Goal: Transaction & Acquisition: Purchase product/service

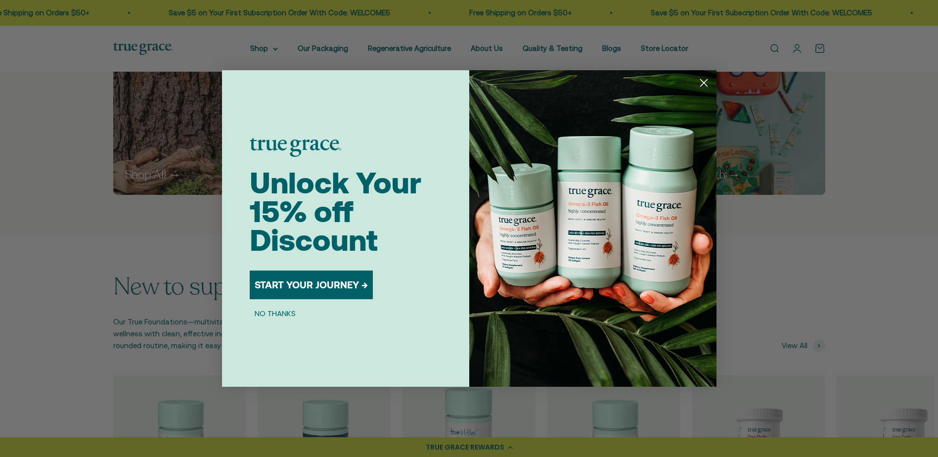
scroll to position [791, 0]
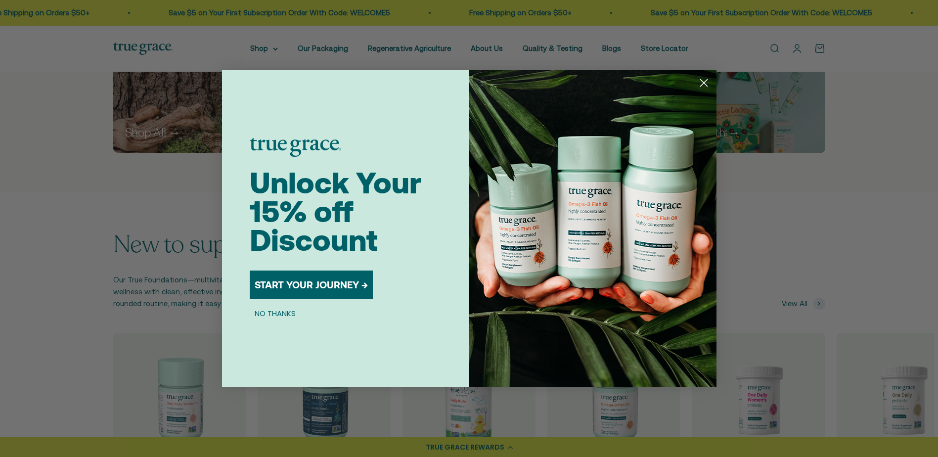
click at [703, 82] on circle "Close dialog" at bounding box center [703, 83] width 16 height 16
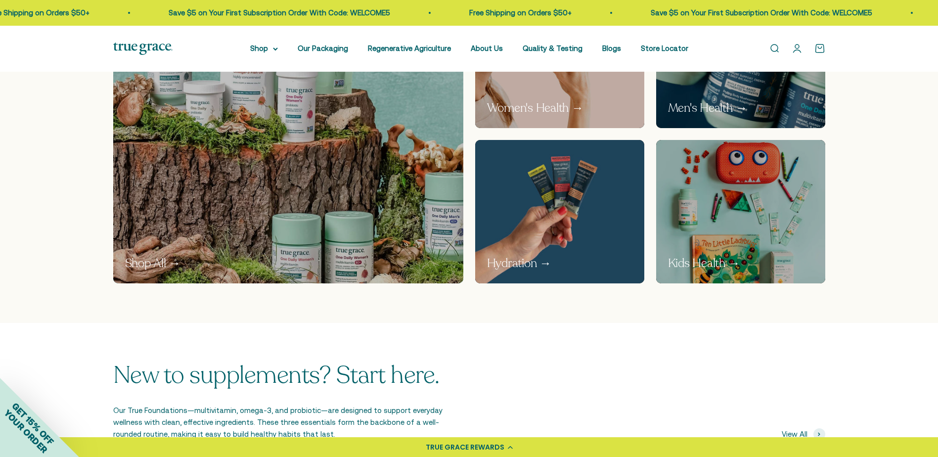
scroll to position [643, 0]
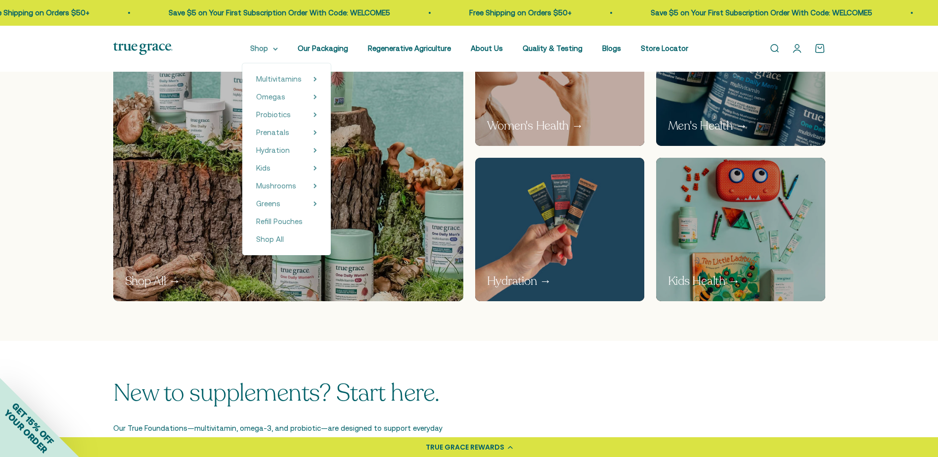
click at [268, 50] on summary "Shop" at bounding box center [264, 49] width 28 height 12
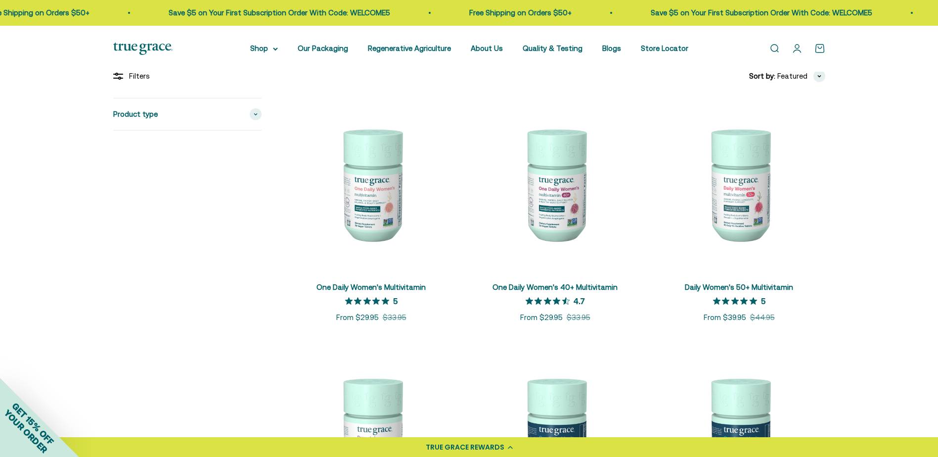
scroll to position [148, 0]
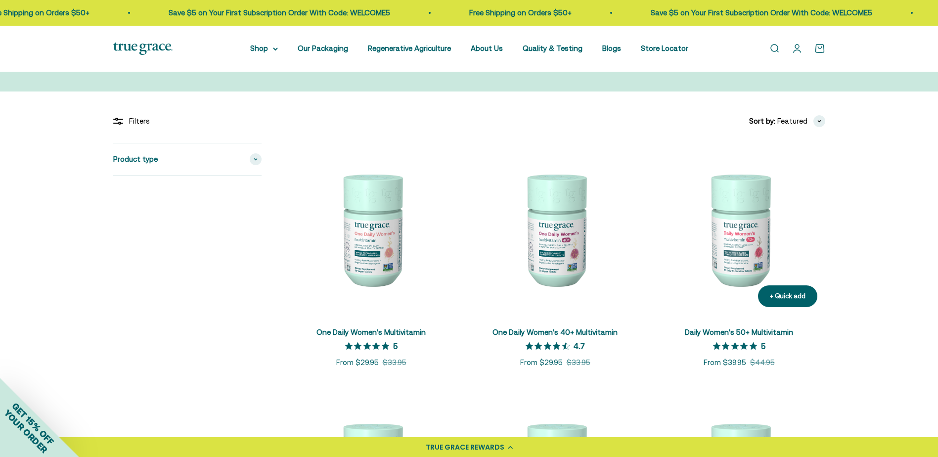
click at [728, 242] on img at bounding box center [739, 229] width 172 height 172
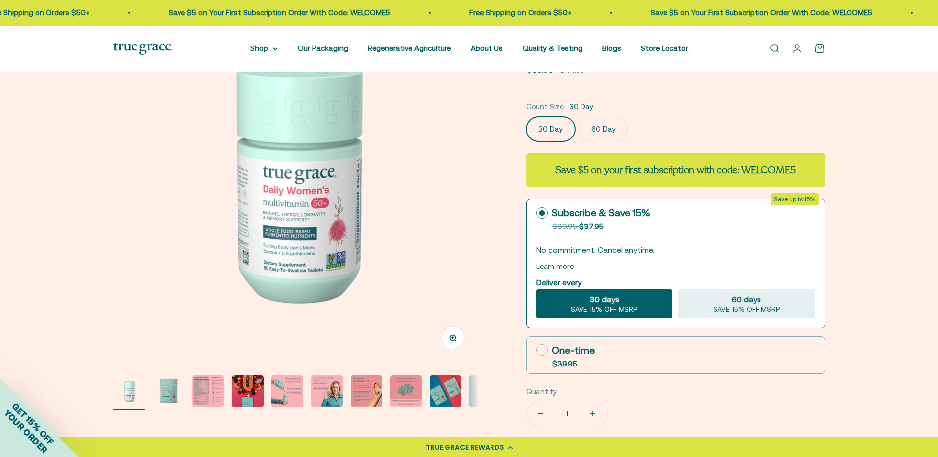
scroll to position [198, 0]
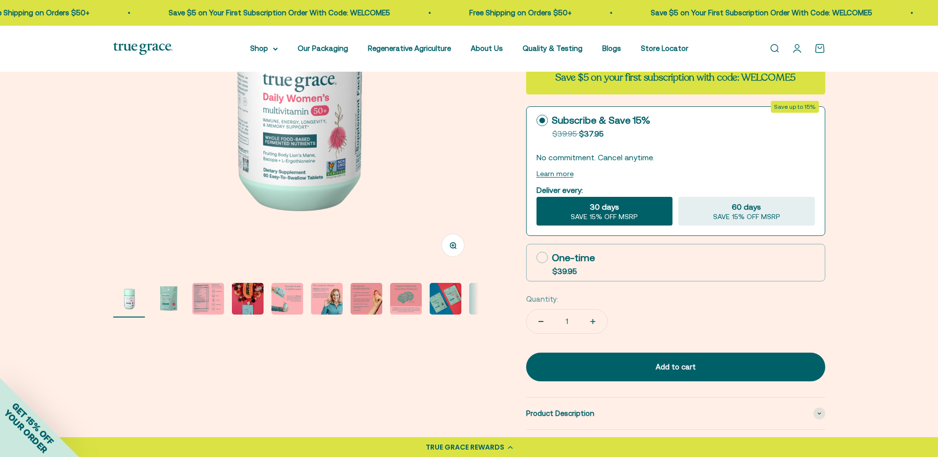
click at [204, 298] on img "Go to item 3" at bounding box center [208, 299] width 32 height 32
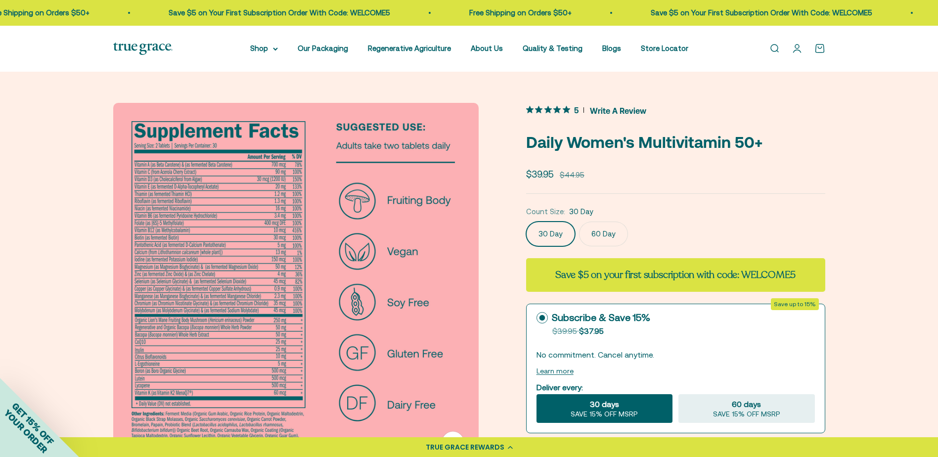
scroll to position [0, 0]
